Goal: Transaction & Acquisition: Purchase product/service

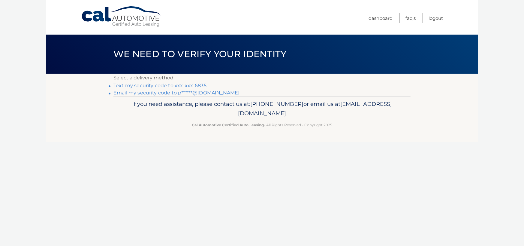
click at [150, 84] on link "Text my security code to xxx-xxx-6835" at bounding box center [159, 86] width 93 height 6
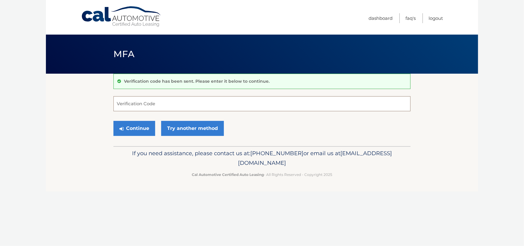
click at [139, 104] on input "Verification Code" at bounding box center [261, 103] width 297 height 15
type input "904233"
click at [144, 122] on button "Continue" at bounding box center [134, 128] width 42 height 15
drag, startPoint x: 145, startPoint y: 130, endPoint x: 145, endPoint y: 127, distance: 3.6
click at [145, 130] on button "Continue" at bounding box center [134, 128] width 42 height 15
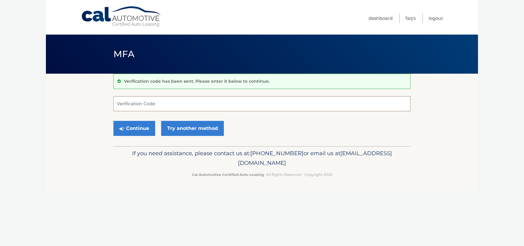
click at [126, 104] on input "Verification Code" at bounding box center [261, 103] width 297 height 15
type input "904233"
click at [121, 128] on icon "submit" at bounding box center [121, 128] width 4 height 5
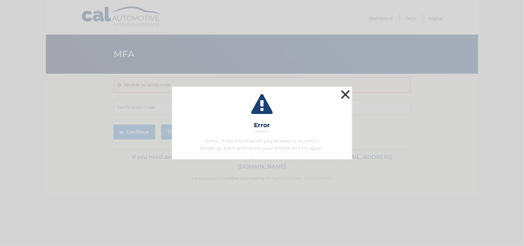
click at [347, 92] on button "×" at bounding box center [346, 94] width 12 height 12
click at [344, 92] on button "×" at bounding box center [346, 94] width 12 height 12
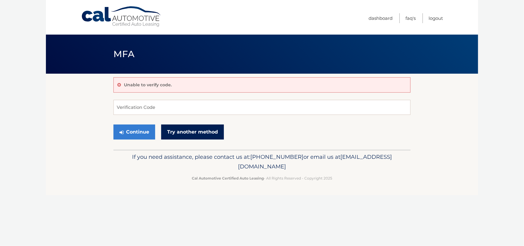
click at [188, 131] on link "Try another method" at bounding box center [192, 131] width 63 height 15
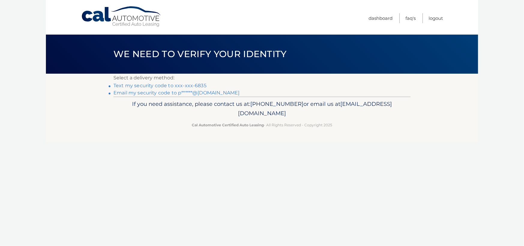
click at [160, 84] on link "Text my security code to xxx-xxx-6835" at bounding box center [159, 86] width 93 height 6
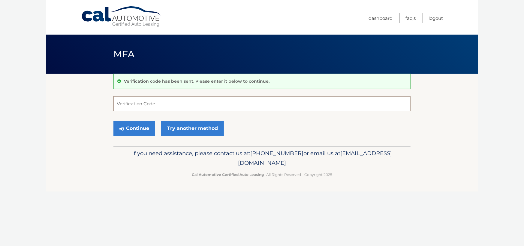
click at [119, 103] on input "Verification Code" at bounding box center [261, 103] width 297 height 15
type input "092857"
click at [128, 127] on button "Continue" at bounding box center [134, 128] width 42 height 15
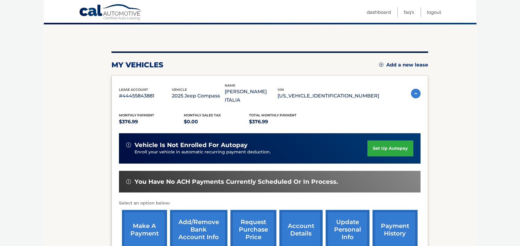
scroll to position [60, 0]
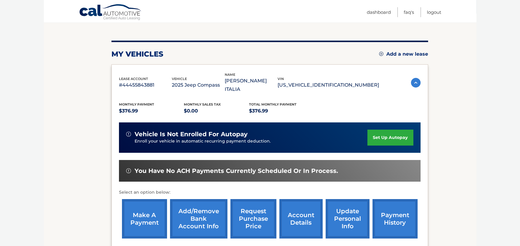
click at [146, 205] on link "make a payment" at bounding box center [144, 218] width 45 height 39
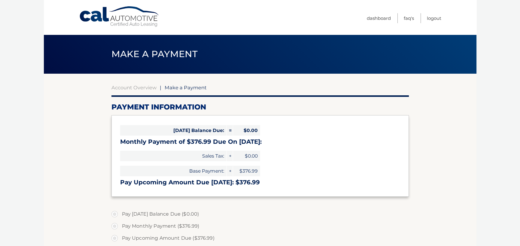
select select "NmQ4ZGQyMjMtMWMyNy00YWQ5LWJkNTEtYTYzZmZhMjljOTU0"
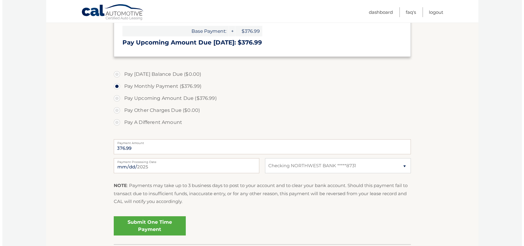
scroll to position [150, 0]
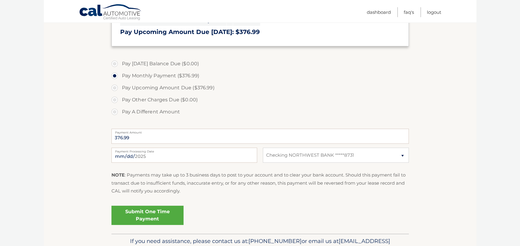
click at [143, 210] on link "Submit One Time Payment" at bounding box center [147, 214] width 72 height 19
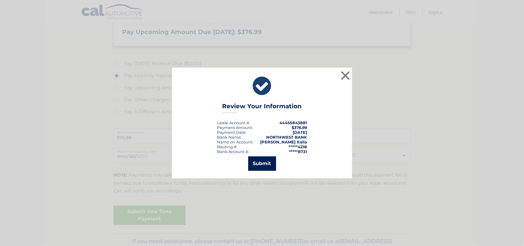
click at [261, 161] on button "Submit" at bounding box center [262, 163] width 28 height 14
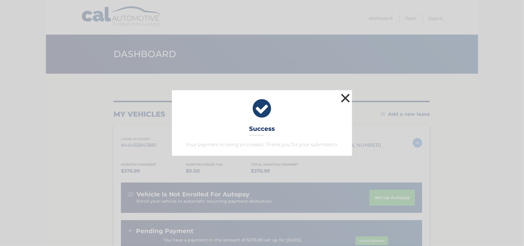
click at [346, 98] on button "×" at bounding box center [346, 98] width 12 height 12
